Goal: Find specific page/section: Find specific page/section

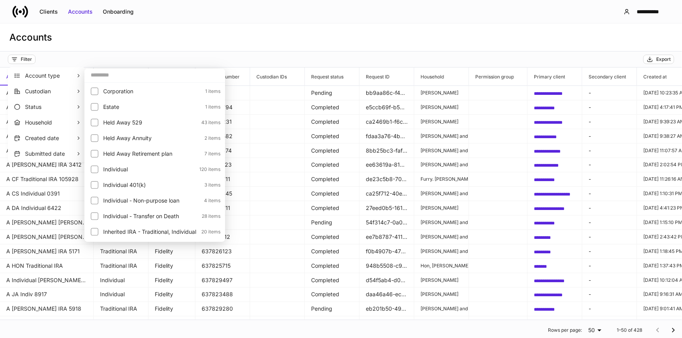
click at [259, 48] on div at bounding box center [341, 169] width 682 height 338
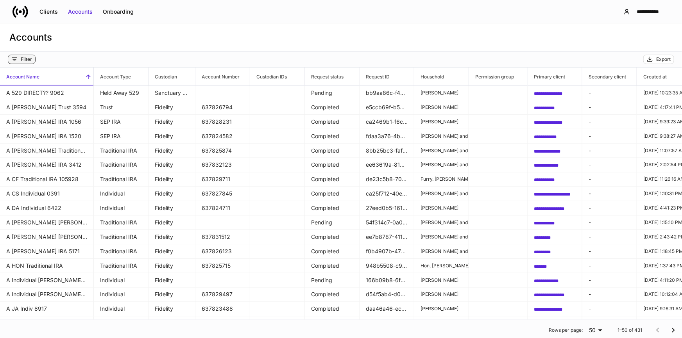
click at [27, 59] on div "Filter" at bounding box center [26, 59] width 11 height 6
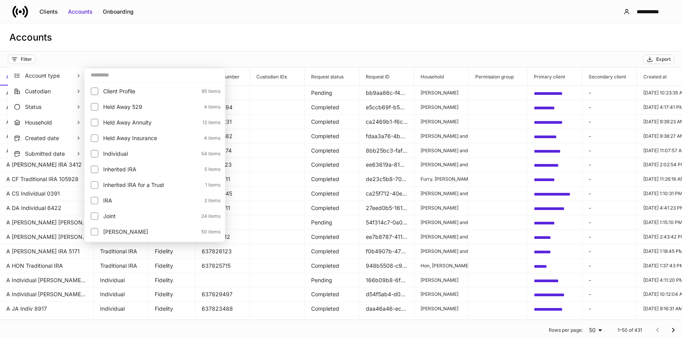
click at [169, 77] on input "text" at bounding box center [154, 75] width 141 height 14
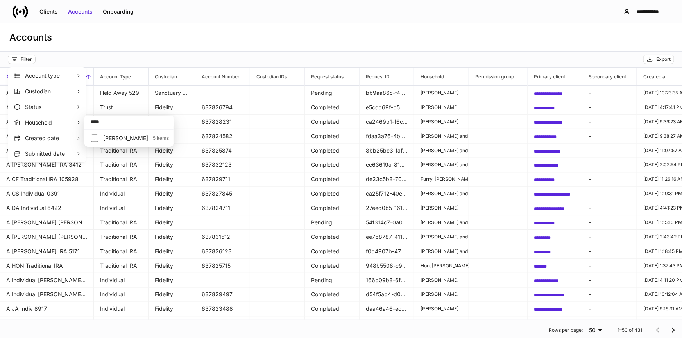
type input "****"
click at [106, 138] on p "[PERSON_NAME]" at bounding box center [125, 138] width 45 height 8
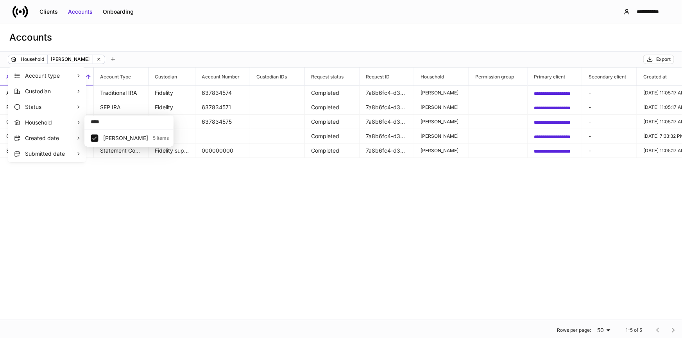
click at [231, 205] on div at bounding box center [341, 169] width 682 height 338
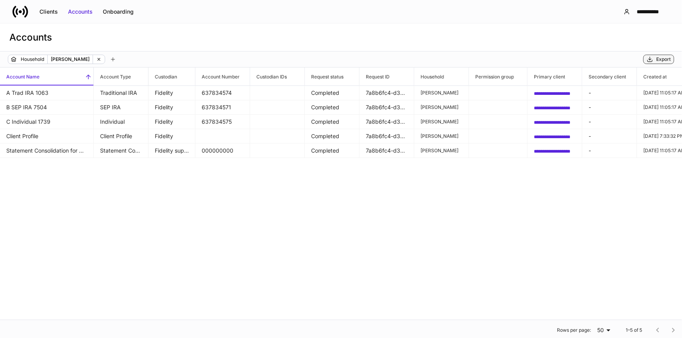
click at [668, 61] on div "Export" at bounding box center [663, 59] width 14 height 6
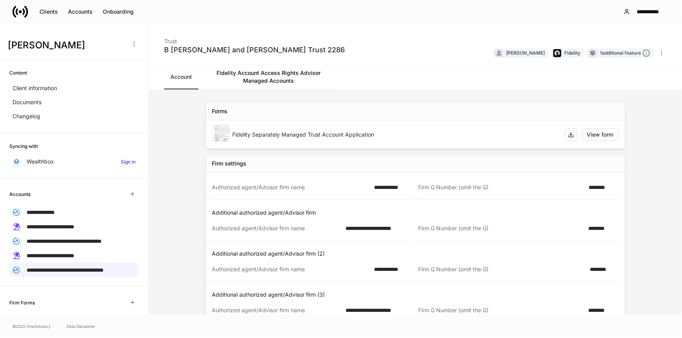
scroll to position [532, 0]
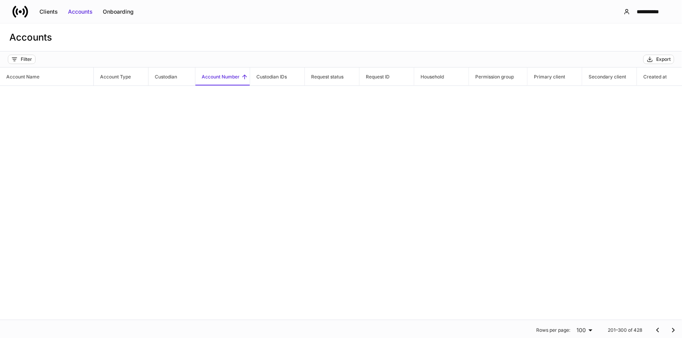
scroll to position [1035, 0]
